Goal: Complete application form

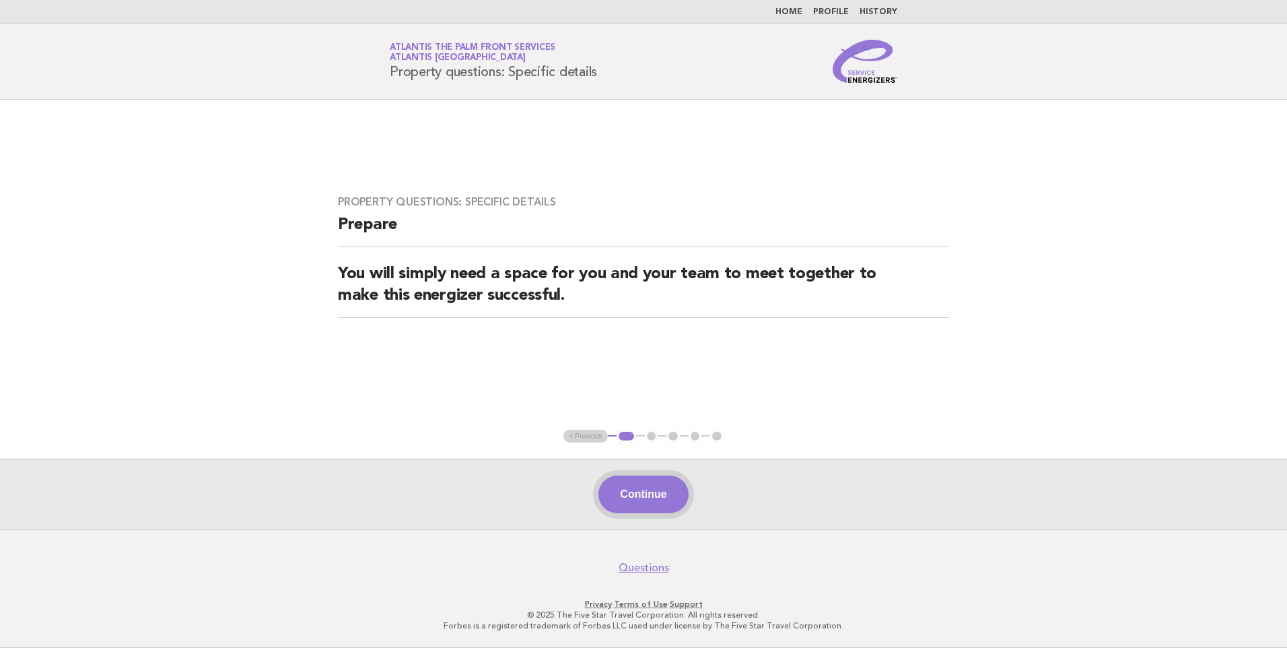
click at [665, 490] on button "Continue" at bounding box center [643, 494] width 90 height 38
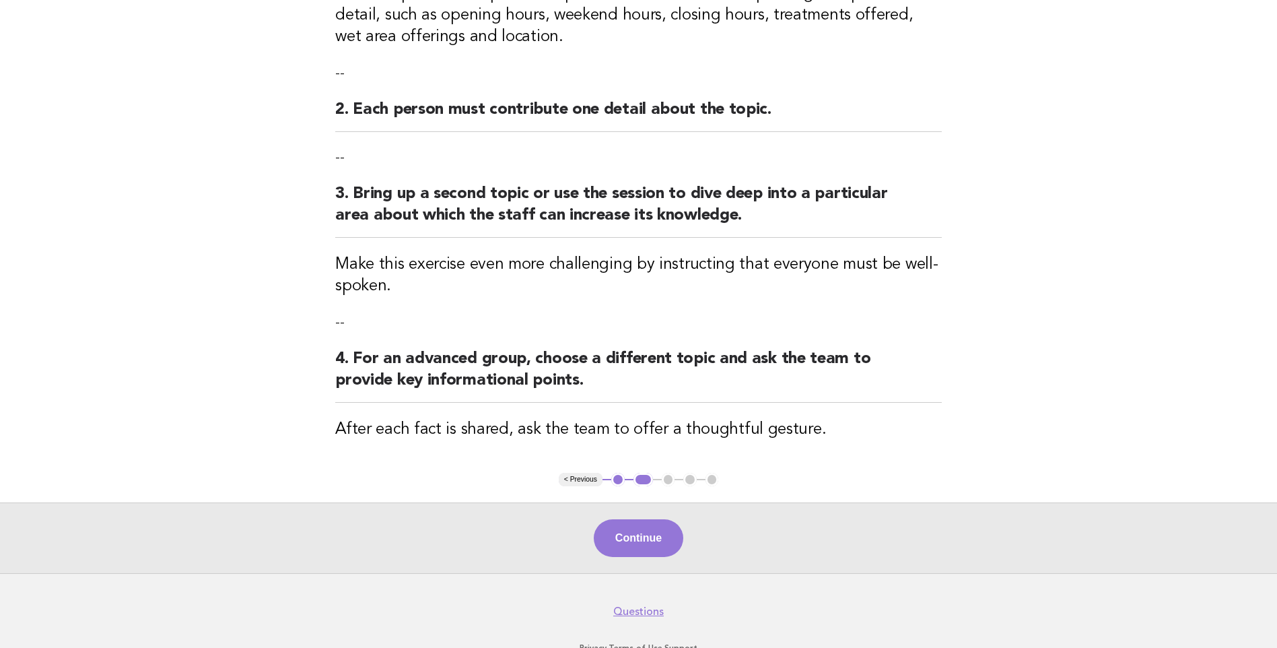
scroll to position [314, 0]
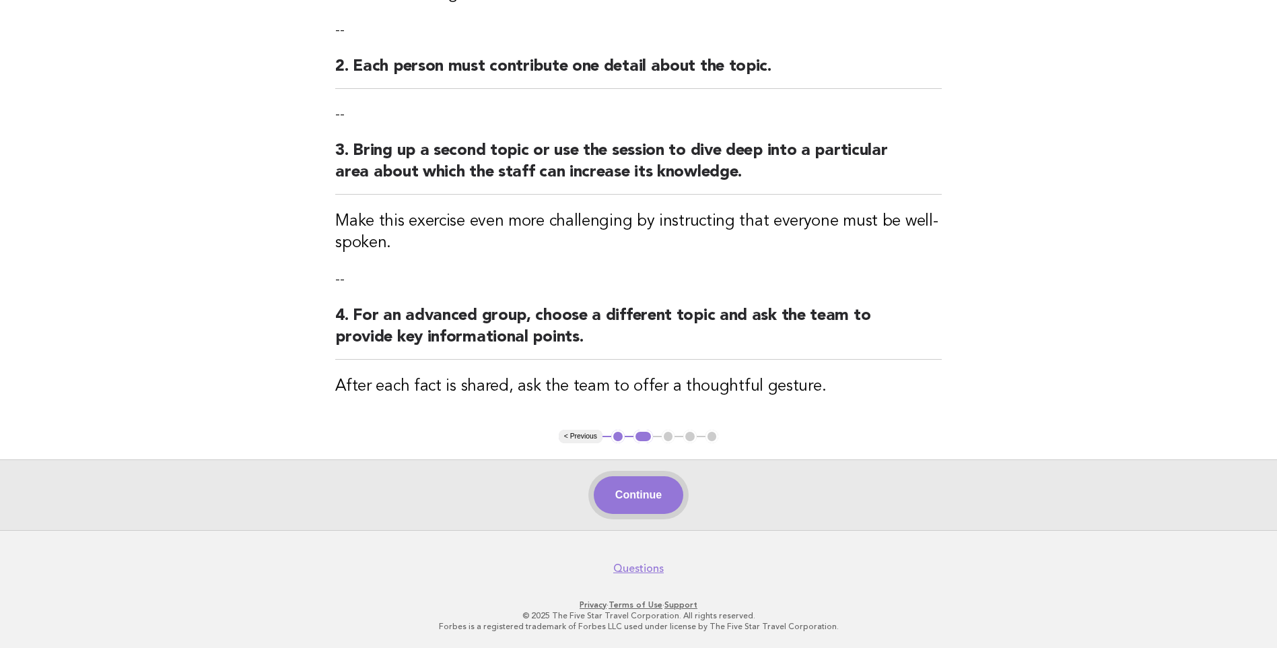
click at [631, 497] on button "Continue" at bounding box center [639, 495] width 90 height 38
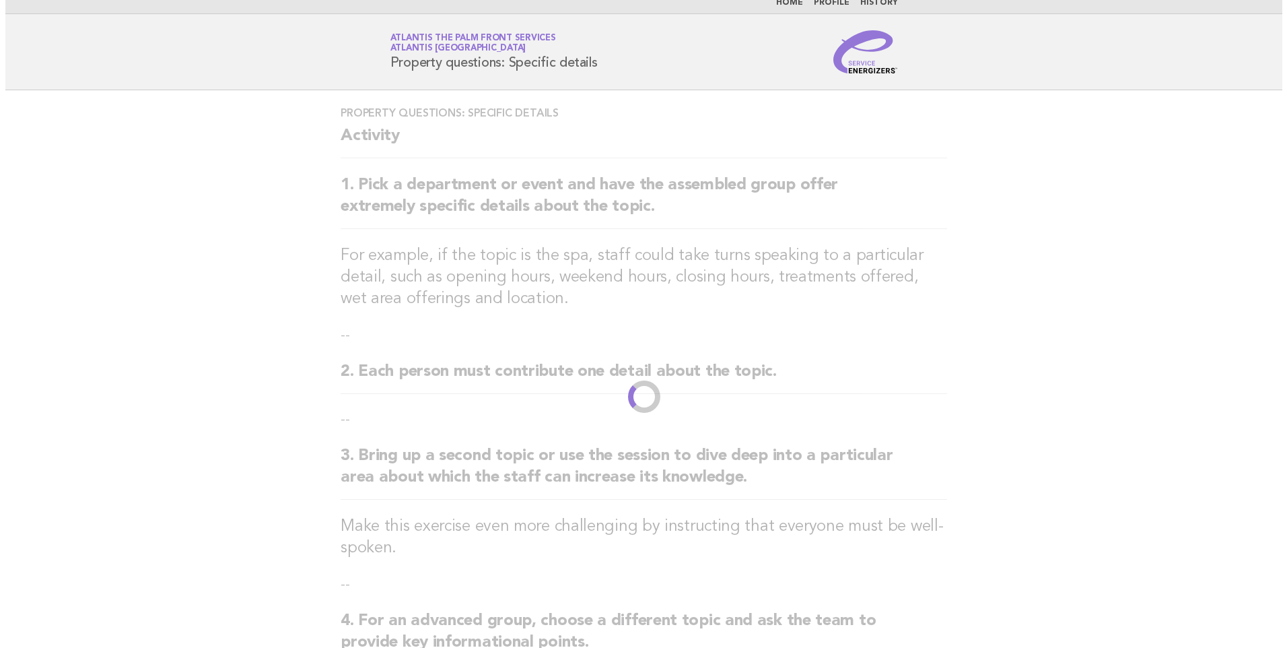
scroll to position [0, 0]
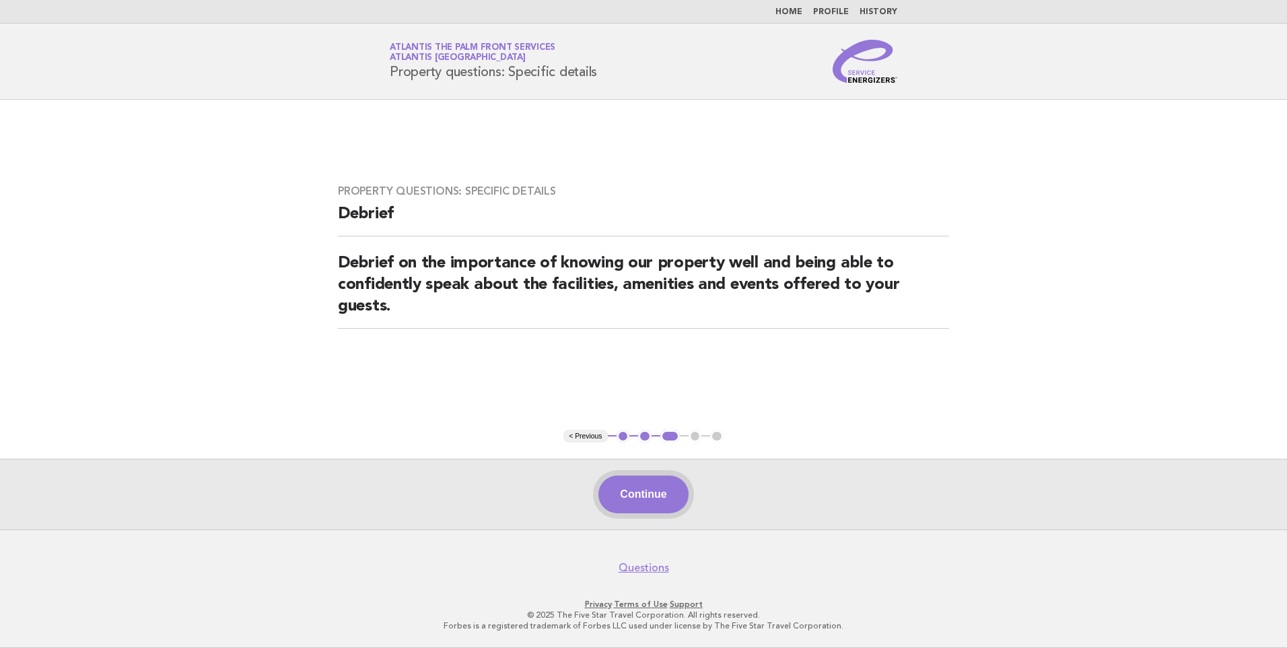
click at [628, 490] on button "Continue" at bounding box center [643, 494] width 90 height 38
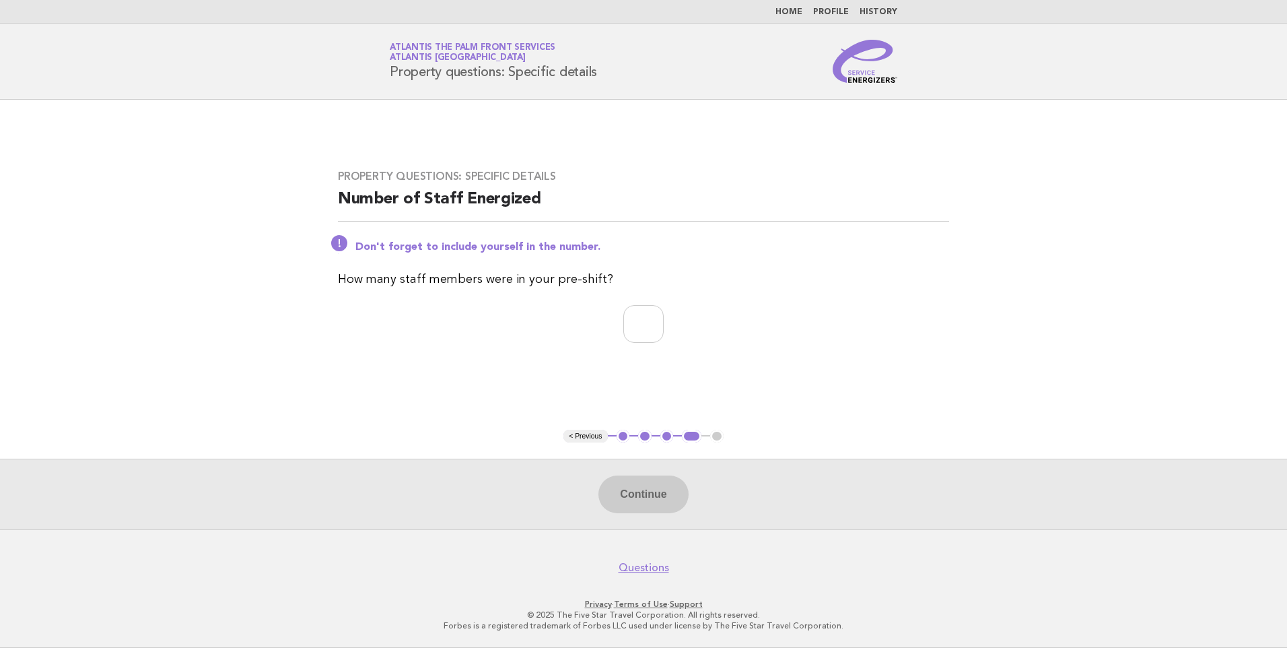
click at [633, 489] on div "Continue" at bounding box center [643, 493] width 1287 height 71
click at [646, 341] on input "number" at bounding box center [643, 324] width 40 height 38
type input "*"
click at [652, 491] on button "Continue" at bounding box center [643, 494] width 90 height 38
